Goal: Navigation & Orientation: Find specific page/section

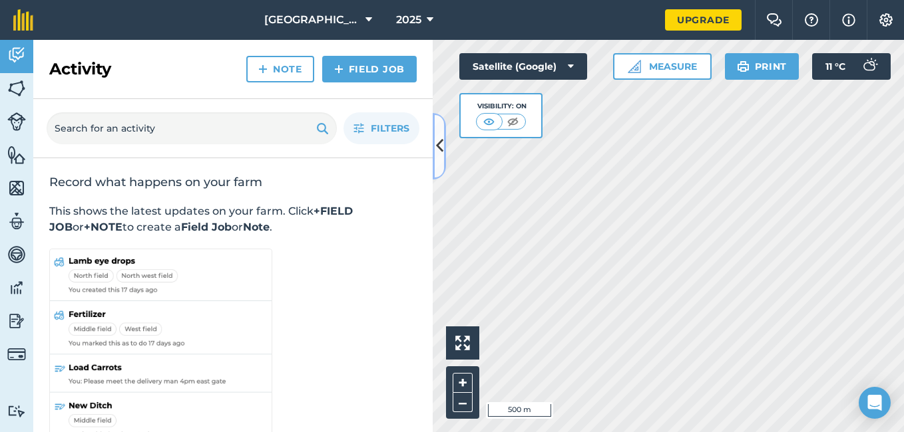
click at [440, 147] on icon at bounding box center [439, 145] width 7 height 23
